Goal: Check status: Check status

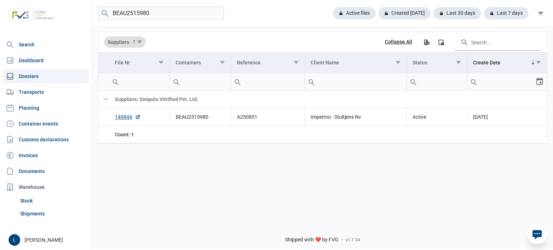
click at [167, 16] on input "BEAU2515980" at bounding box center [161, 13] width 126 height 14
click at [215, 12] on input "BEAU2515980" at bounding box center [161, 13] width 126 height 14
click at [340, 13] on div "Active files" at bounding box center [351, 13] width 48 height 12
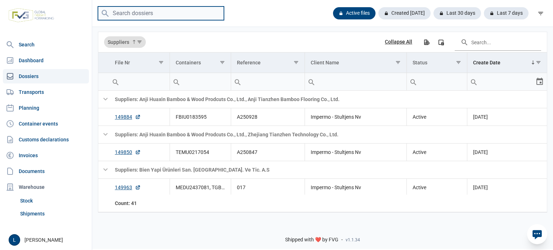
click at [144, 13] on input "search" at bounding box center [161, 13] width 126 height 14
type input "ss"
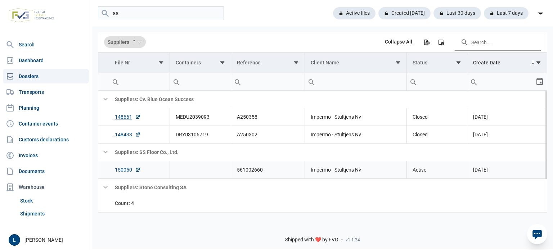
click at [130, 169] on link "150050" at bounding box center [128, 169] width 26 height 7
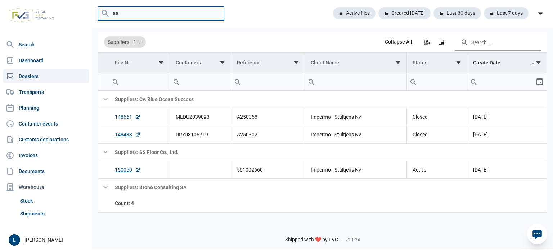
click at [169, 13] on input "ss" at bounding box center [161, 13] width 126 height 14
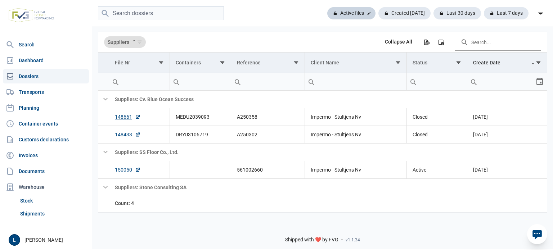
click at [350, 12] on div "Active files" at bounding box center [351, 13] width 48 height 12
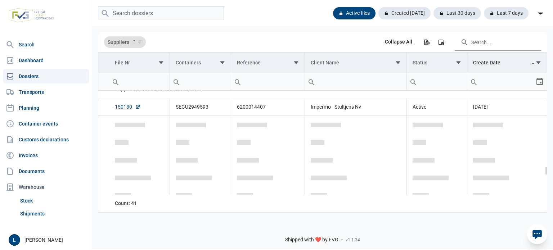
scroll to position [863, 0]
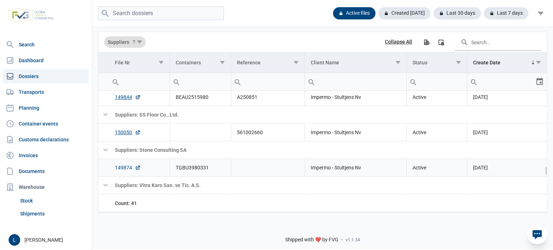
click at [127, 168] on link "149874" at bounding box center [128, 167] width 26 height 7
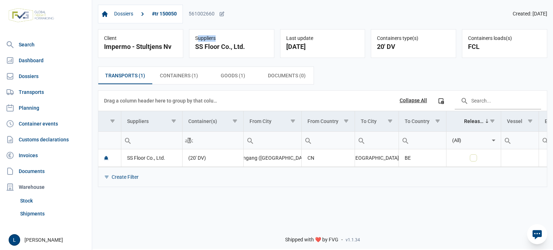
drag, startPoint x: 216, startPoint y: 26, endPoint x: 199, endPoint y: 26, distance: 16.9
click at [199, 27] on div "Dossiers #tr 150050 561002660 Created: [DATE] Client Impermo - Stultjens Nv Sup…" at bounding box center [322, 30] width 461 height 62
drag, startPoint x: 216, startPoint y: 21, endPoint x: 197, endPoint y: 18, distance: 18.9
click at [197, 18] on div "Dossiers #tr 150050 561002660" at bounding box center [161, 14] width 127 height 19
drag, startPoint x: 190, startPoint y: 16, endPoint x: 215, endPoint y: 17, distance: 24.1
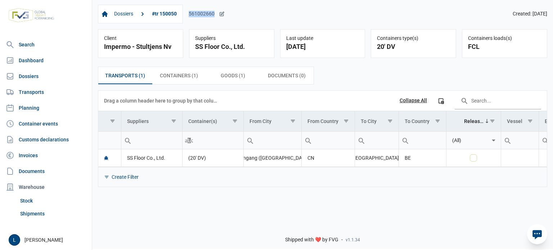
click at [215, 17] on div "561002660" at bounding box center [207, 14] width 36 height 6
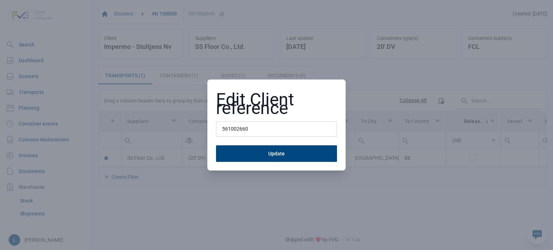
click at [263, 129] on input "561002660" at bounding box center [276, 129] width 121 height 16
click at [157, 192] on div "Edit Client reference 561002660 Update" at bounding box center [276, 125] width 553 height 250
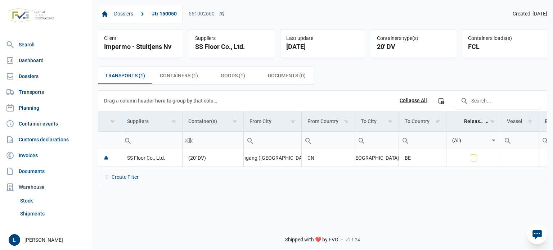
click at [543, 244] on div "Shipped with ❤️ by FVG - v1.1.34" at bounding box center [322, 233] width 461 height 31
click at [534, 233] on icon at bounding box center [536, 234] width 9 height 9
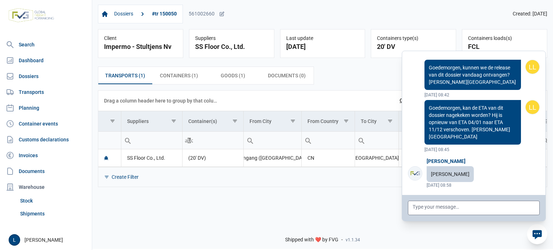
scroll to position [57711, 0]
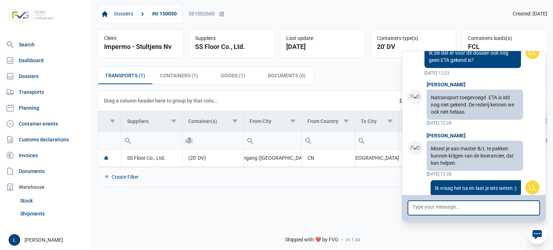
click at [494, 208] on textarea at bounding box center [474, 208] width 132 height 14
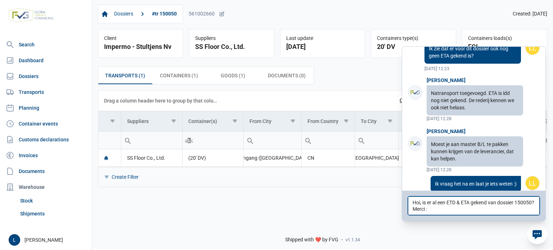
type textarea "Hoi, is er al een ETD & ETA gekend van dossier 150050? Merci :)"
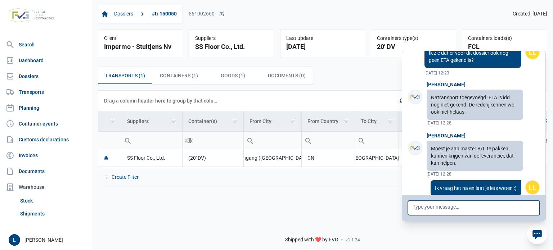
scroll to position [57744, 0]
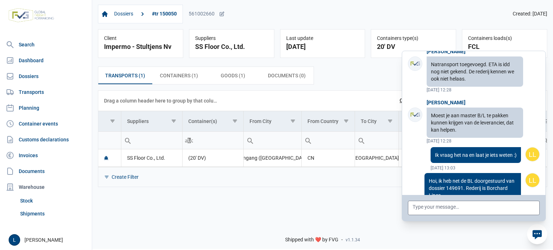
click at [534, 233] on icon at bounding box center [536, 234] width 9 height 9
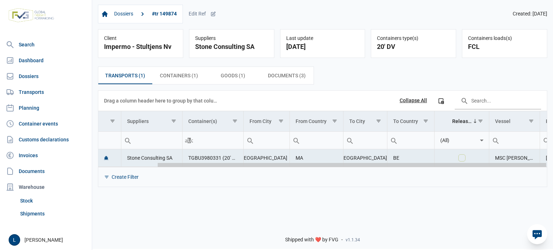
scroll to position [0, 67]
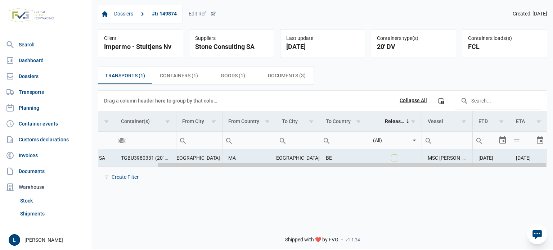
drag, startPoint x: 295, startPoint y: 165, endPoint x: 478, endPoint y: 166, distance: 183.2
click at [478, 166] on body "For evaluation purposes only. Redistribution prohibited. Please register an exi…" at bounding box center [276, 112] width 553 height 250
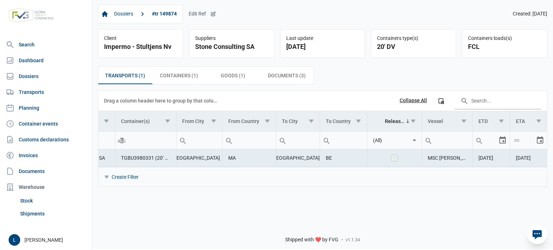
click at [207, 17] on div "Edit Ref" at bounding box center [202, 14] width 27 height 6
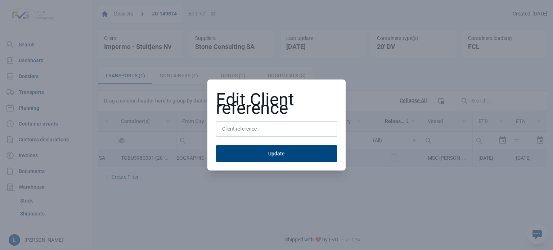
click at [220, 200] on div "Edit Client reference Update" at bounding box center [276, 125] width 553 height 250
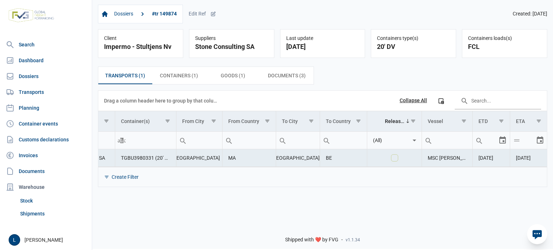
click at [234, 223] on div "Shipped with ❤️ by FVG - v1.1.34" at bounding box center [322, 233] width 461 height 31
click at [145, 157] on td "TGBU3980331 (20' DV)" at bounding box center [145, 158] width 61 height 18
copy td "TGBU3980331"
click at [199, 12] on div "Edit Ref" at bounding box center [202, 14] width 27 height 6
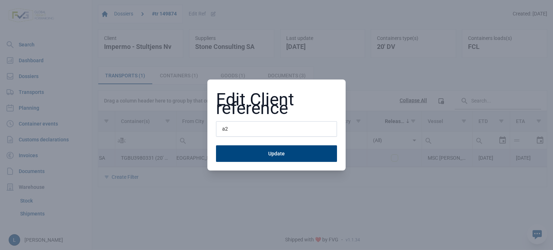
type input "a"
type input "A250943"
click at [216, 145] on button "Update" at bounding box center [276, 153] width 121 height 17
